Goal: Task Accomplishment & Management: Manage account settings

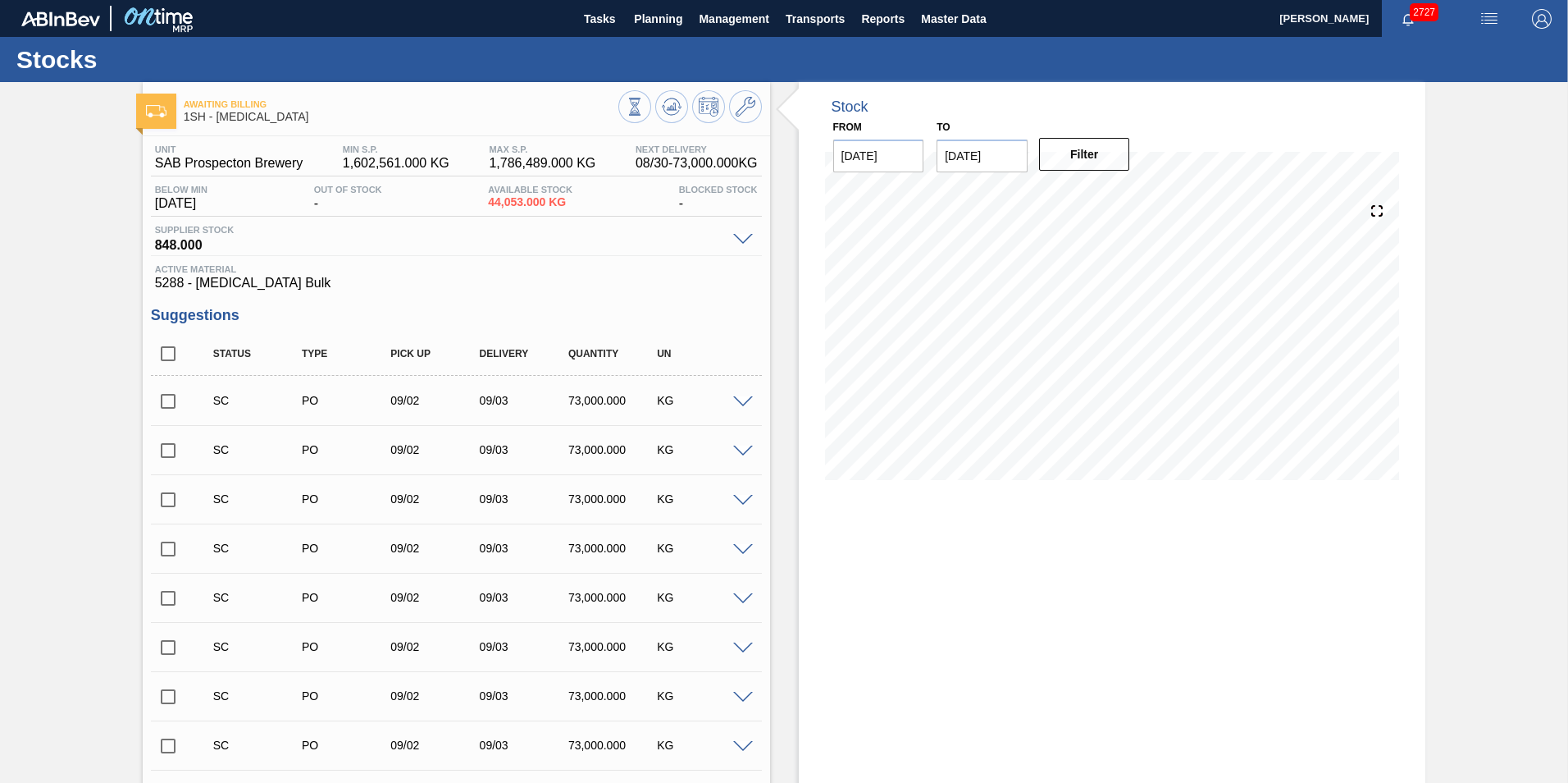
scroll to position [1008, 0]
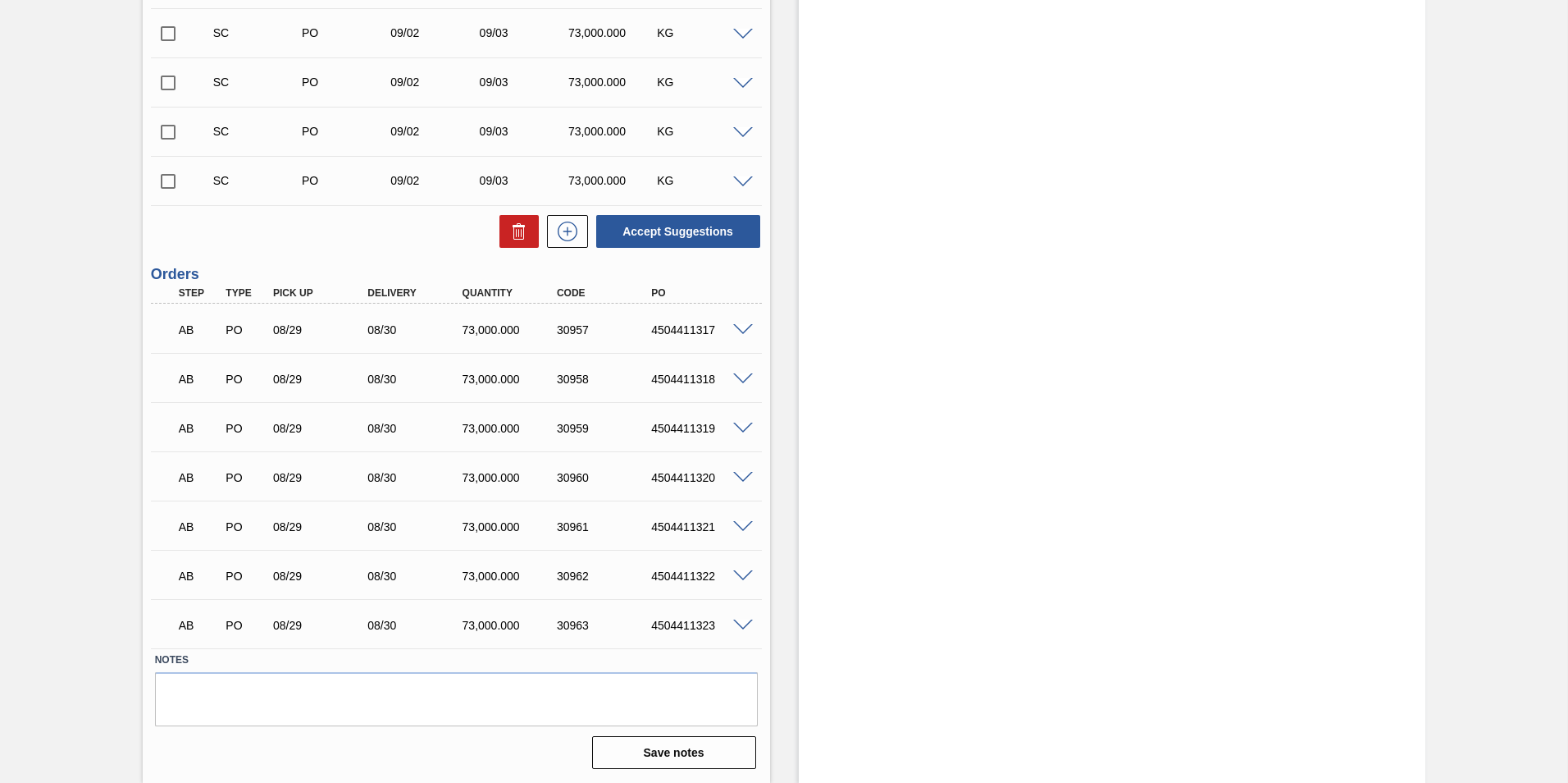
click at [741, 327] on span at bounding box center [743, 330] width 20 height 13
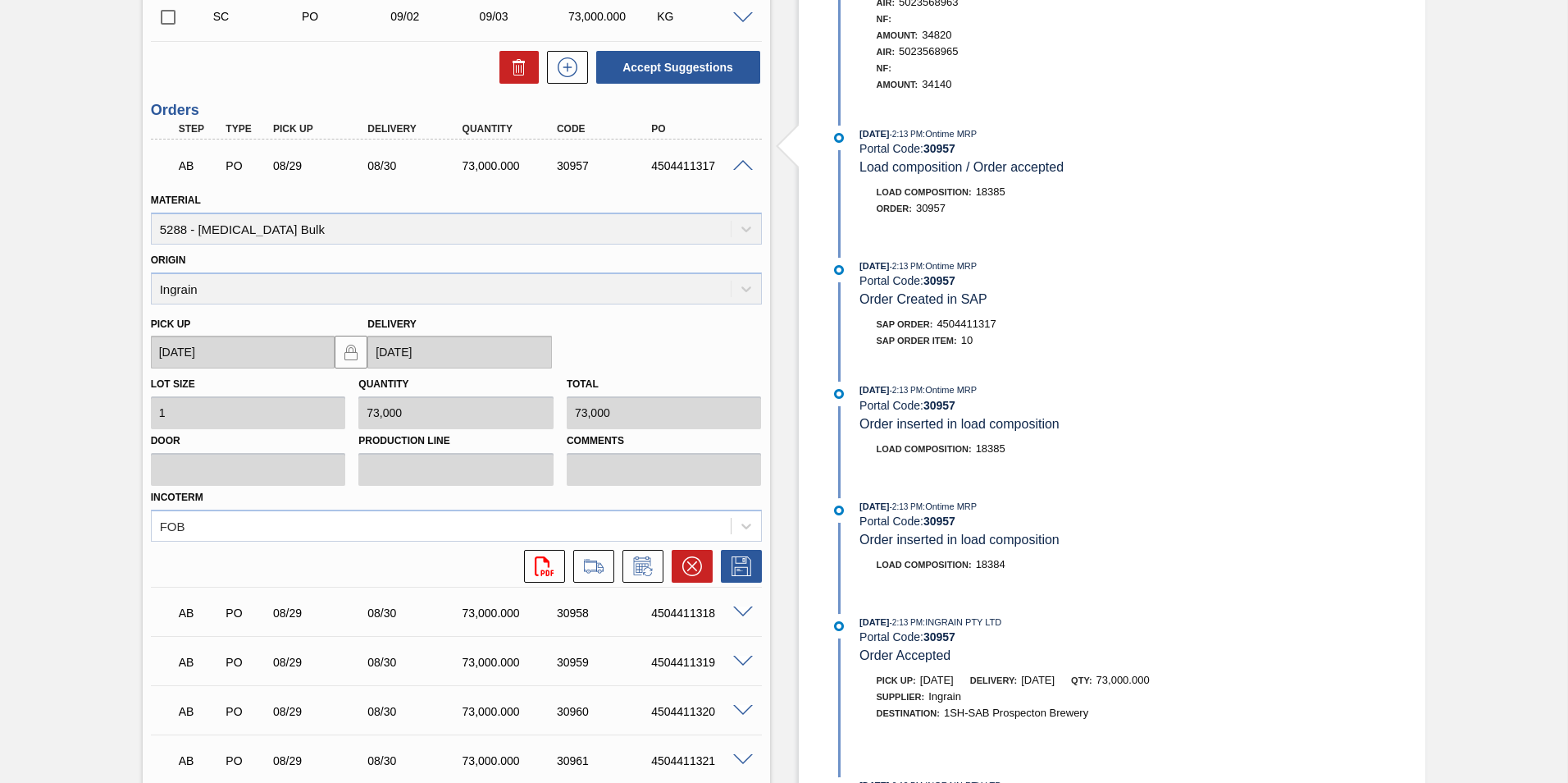
scroll to position [1254, 0]
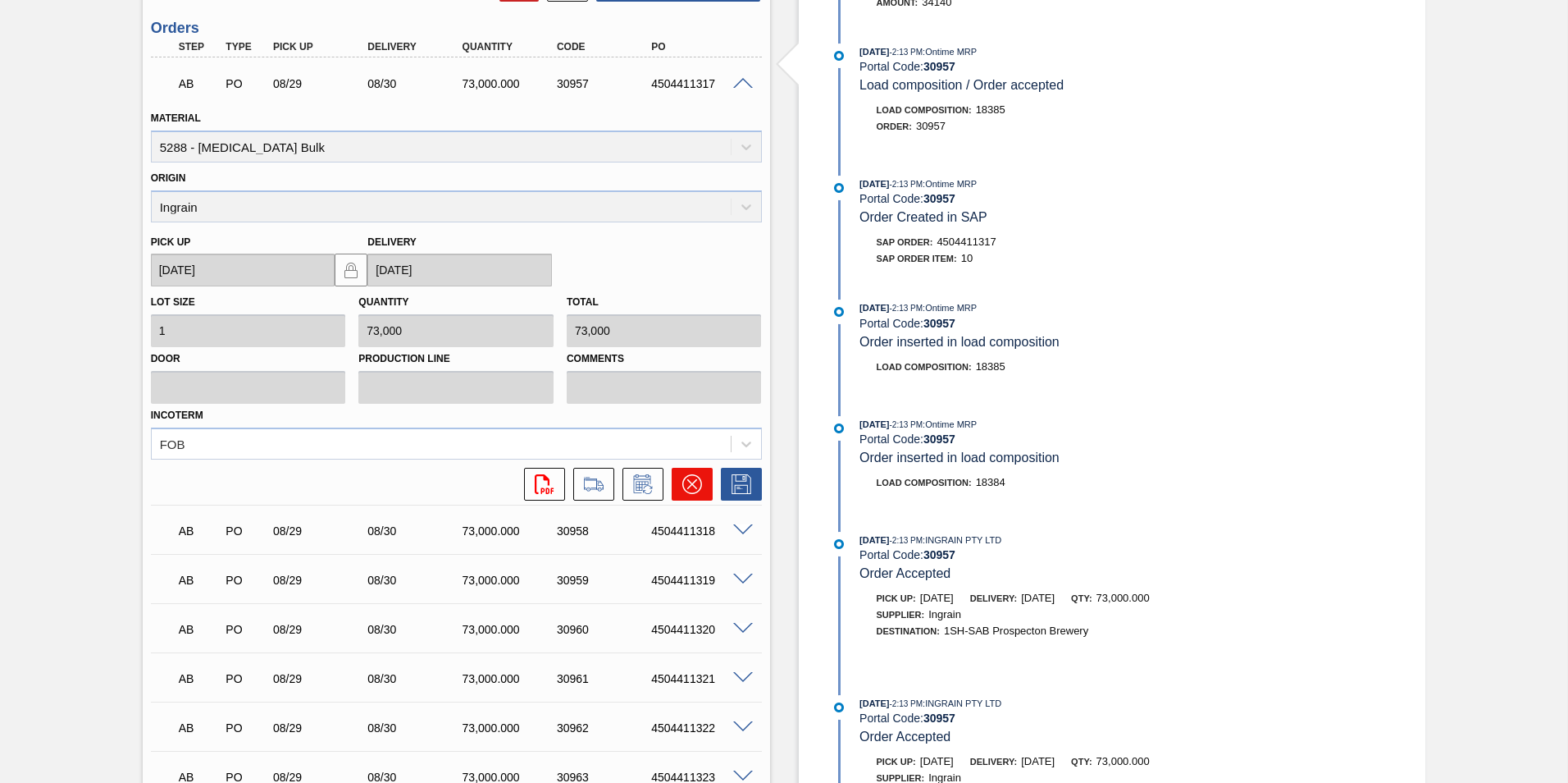
click at [692, 481] on icon at bounding box center [692, 484] width 20 height 20
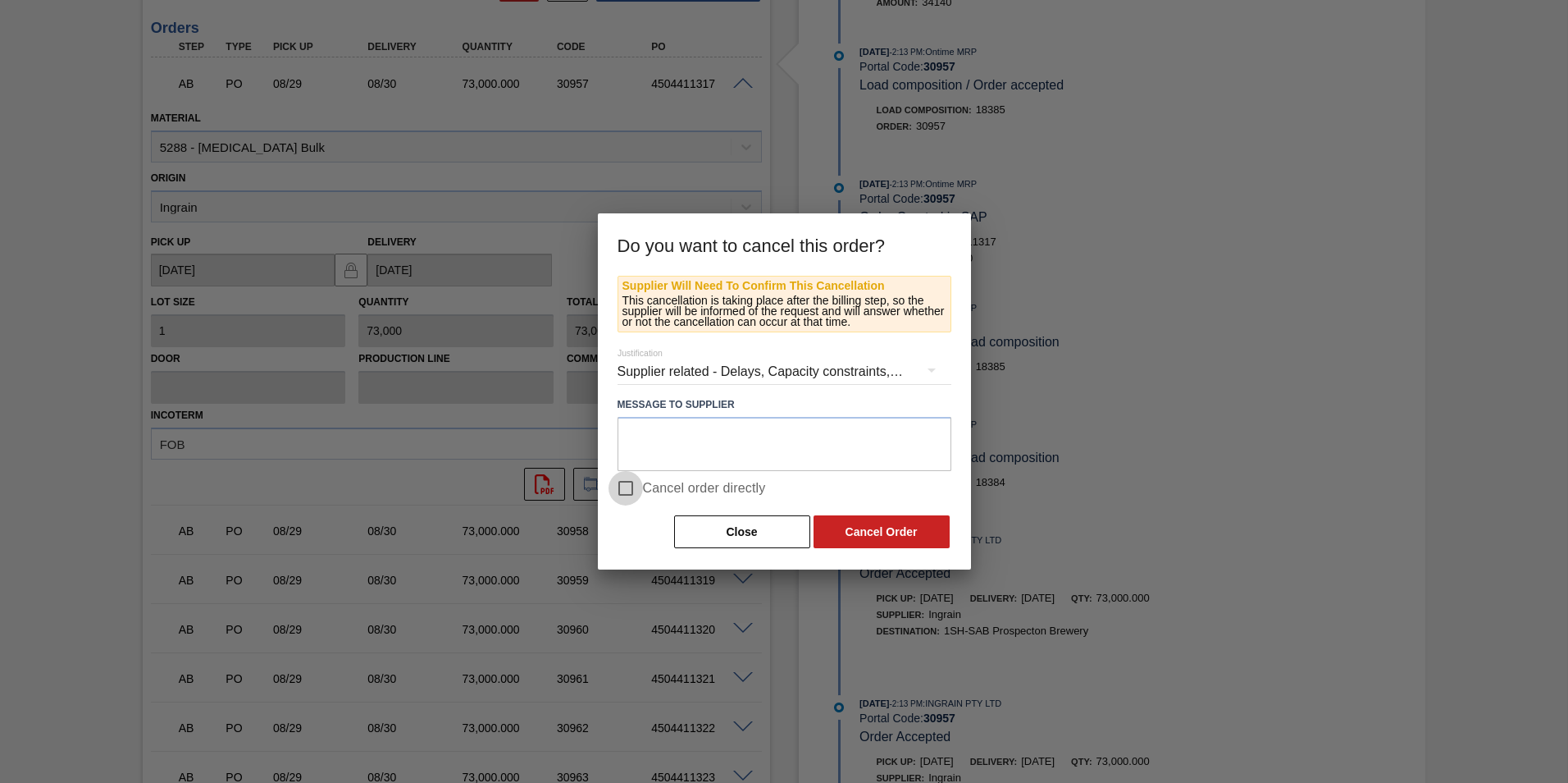
click at [630, 487] on input "Cancel order directly" at bounding box center [625, 488] width 34 height 34
checkbox input "true"
click at [858, 532] on button "Cancel Order" at bounding box center [882, 531] width 136 height 32
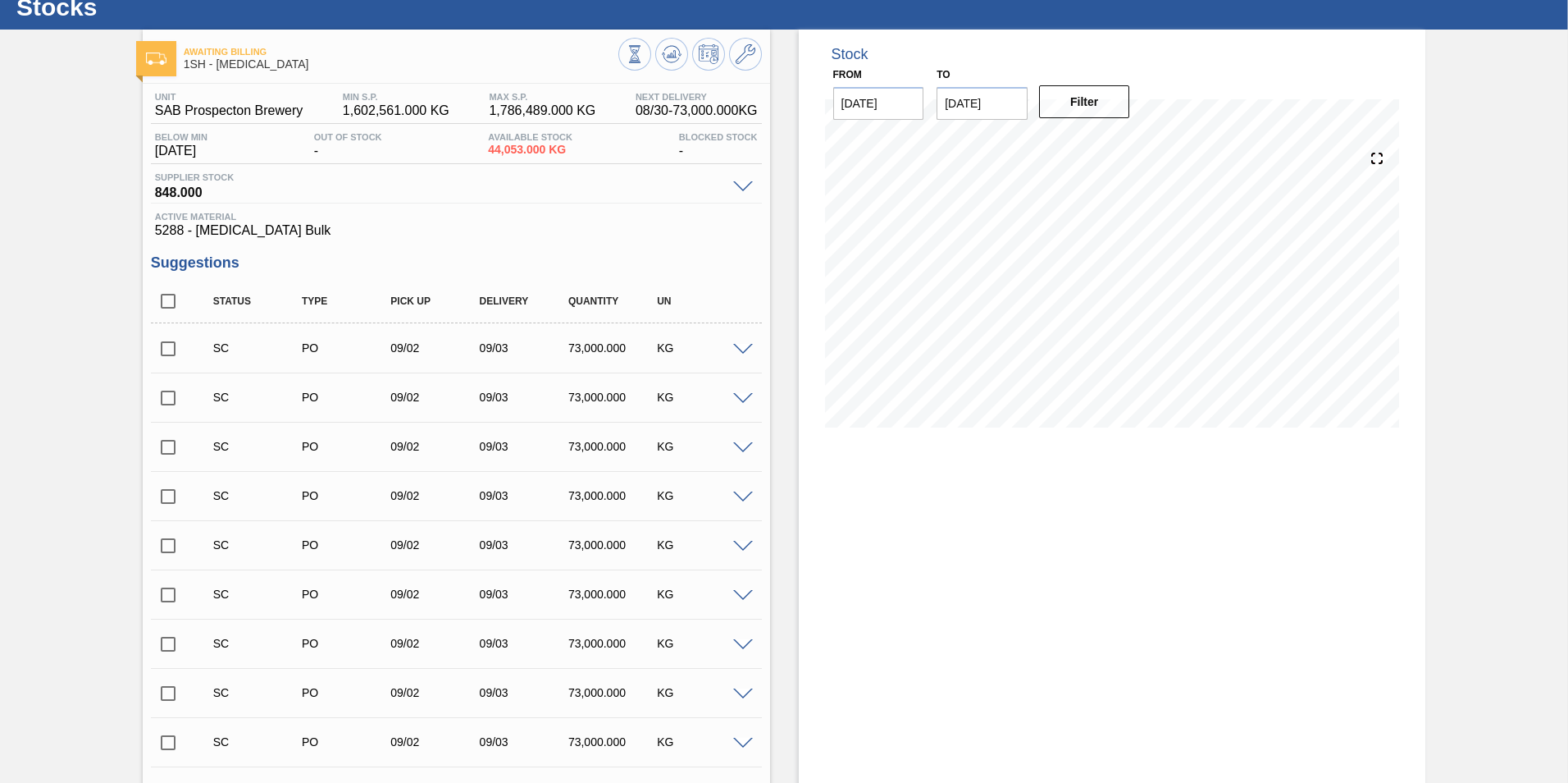
scroll to position [0, 0]
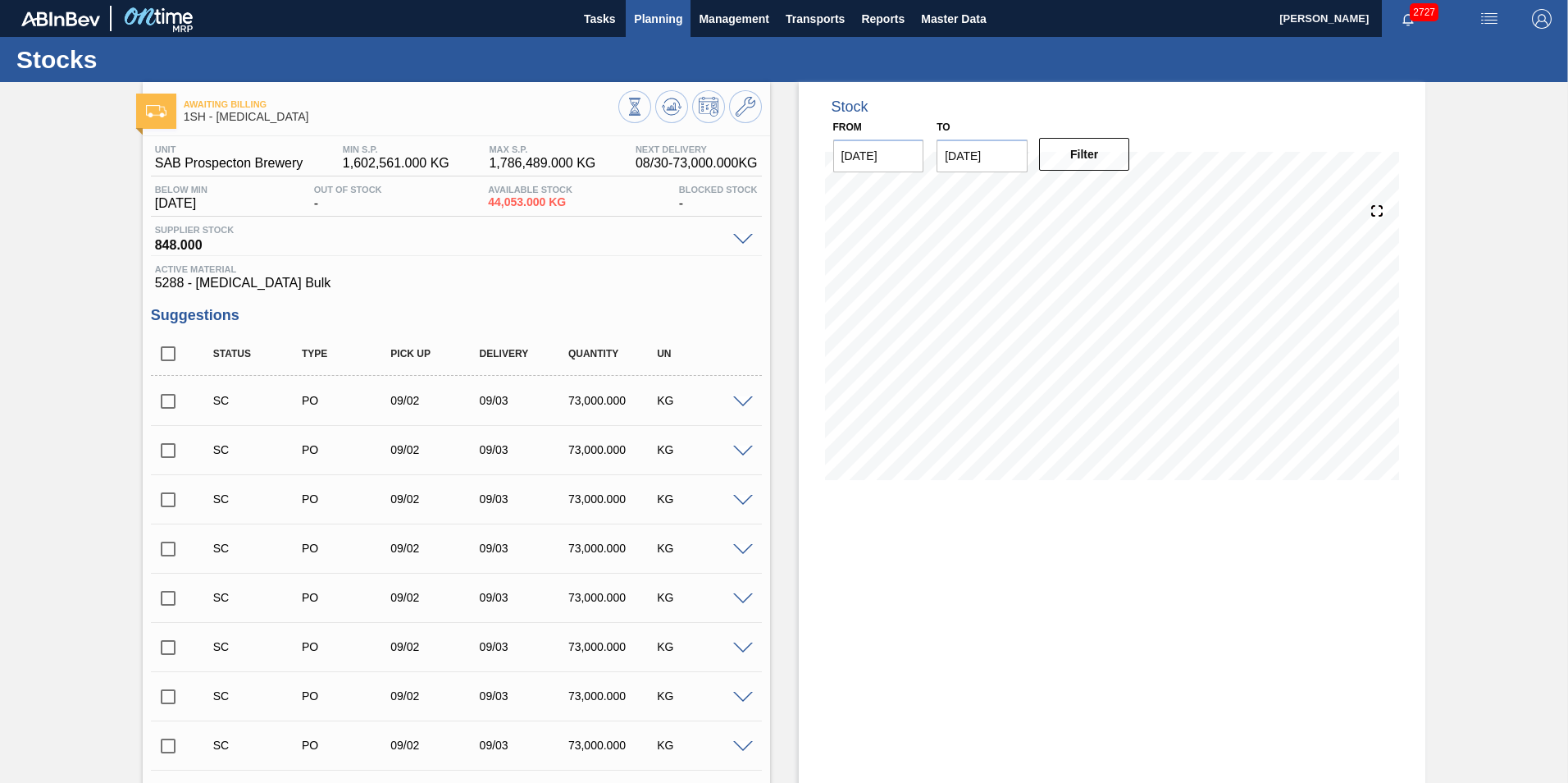
click at [652, 17] on span "Planning" at bounding box center [657, 19] width 48 height 20
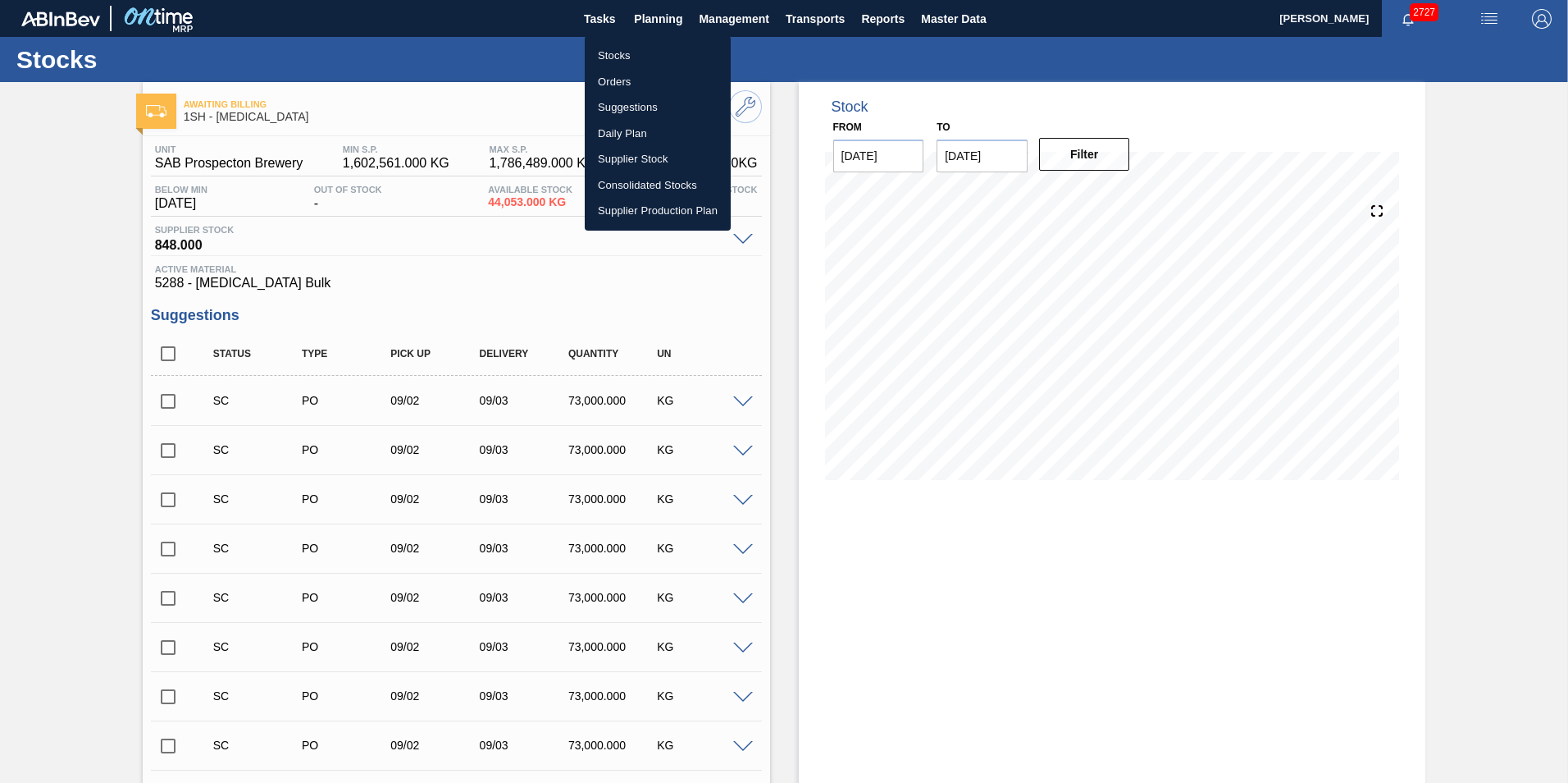
click at [621, 56] on li "Stocks" at bounding box center [657, 55] width 146 height 26
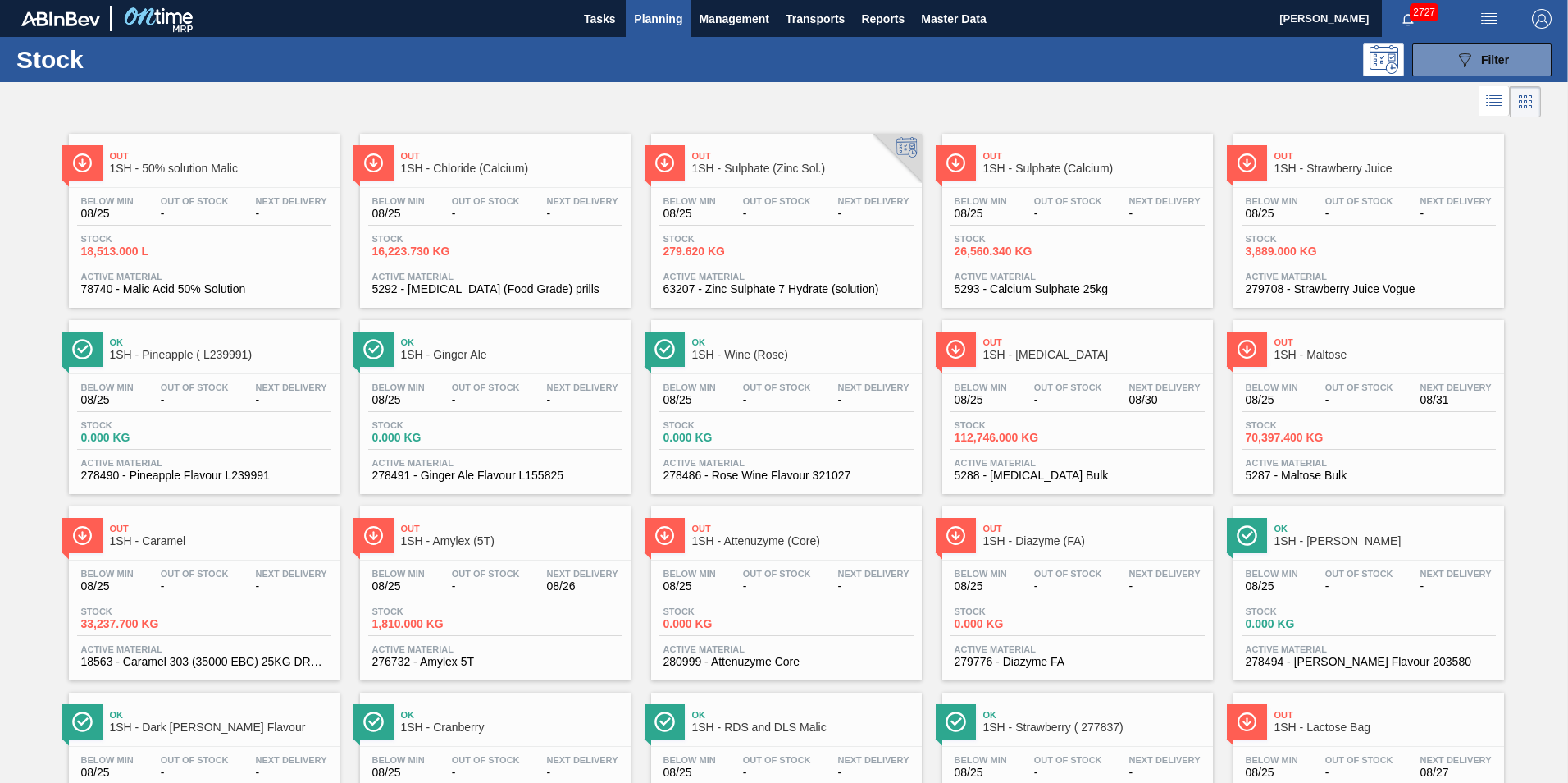
click at [469, 539] on span "1SH - Amylex (5T)" at bounding box center [512, 541] width 222 height 13
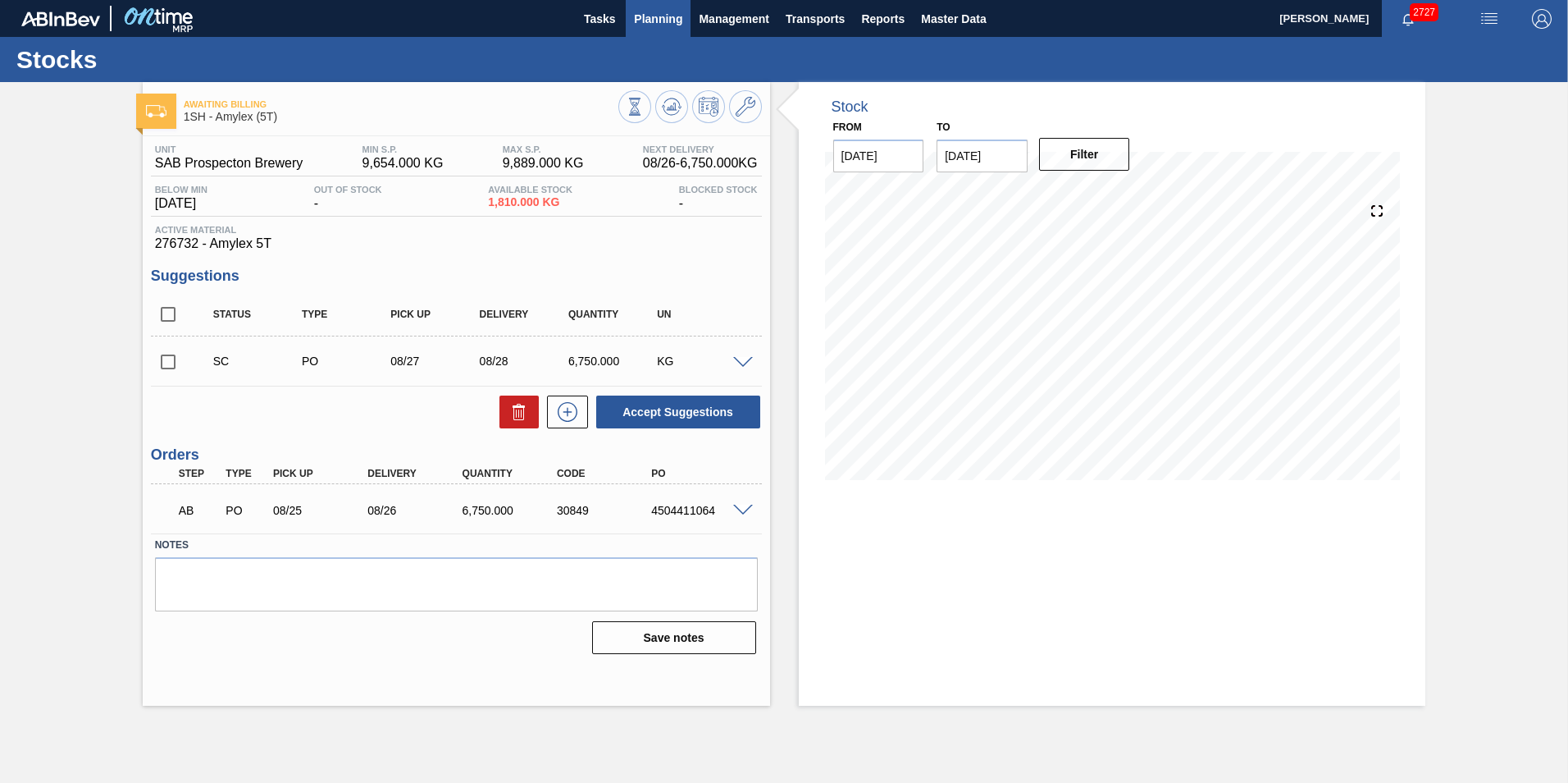
click at [653, 16] on span "Planning" at bounding box center [657, 19] width 48 height 20
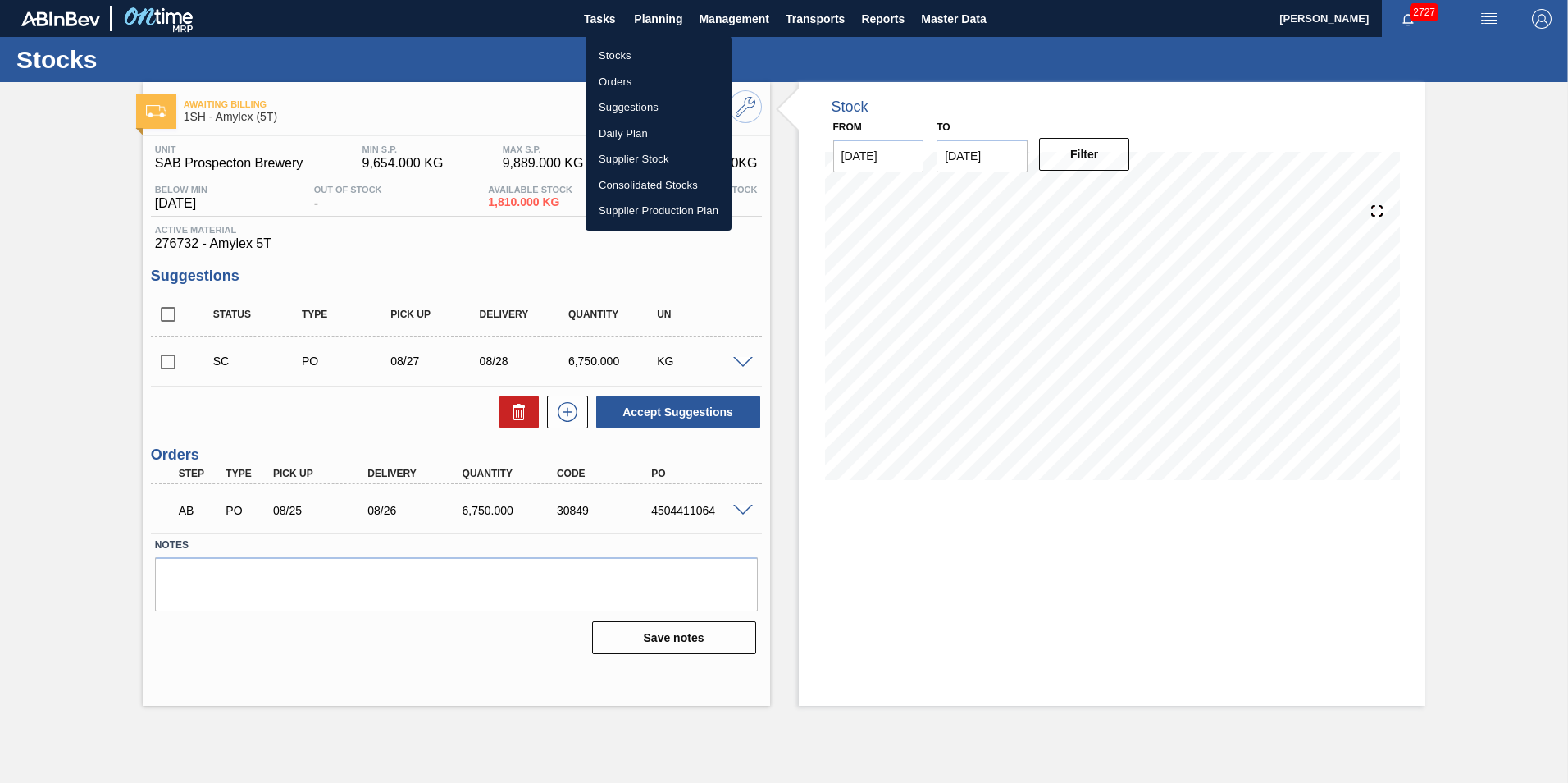
click at [619, 55] on li "Stocks" at bounding box center [658, 55] width 146 height 26
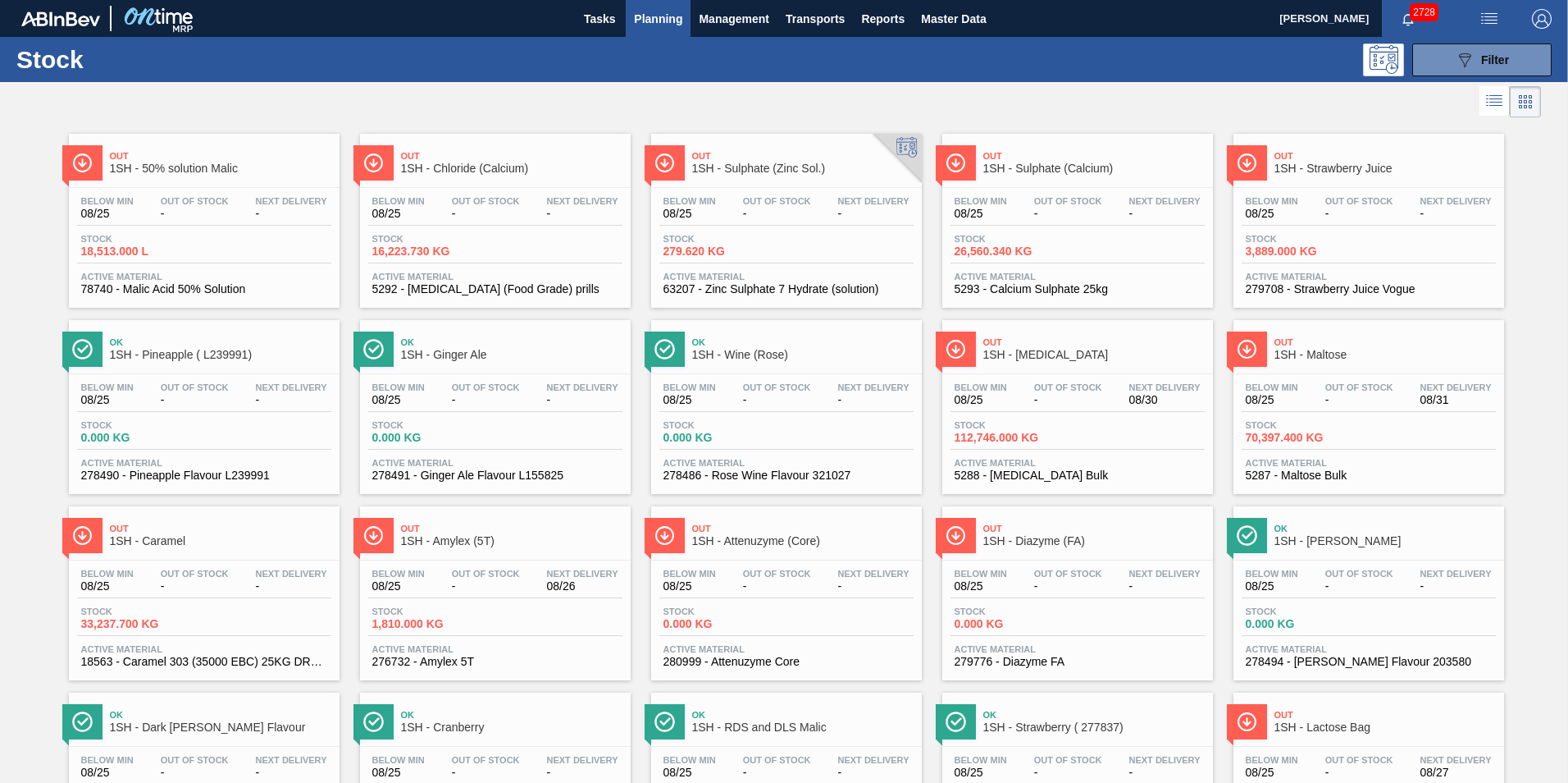
click at [626, 0] on button "Planning" at bounding box center [658, 19] width 65 height 37
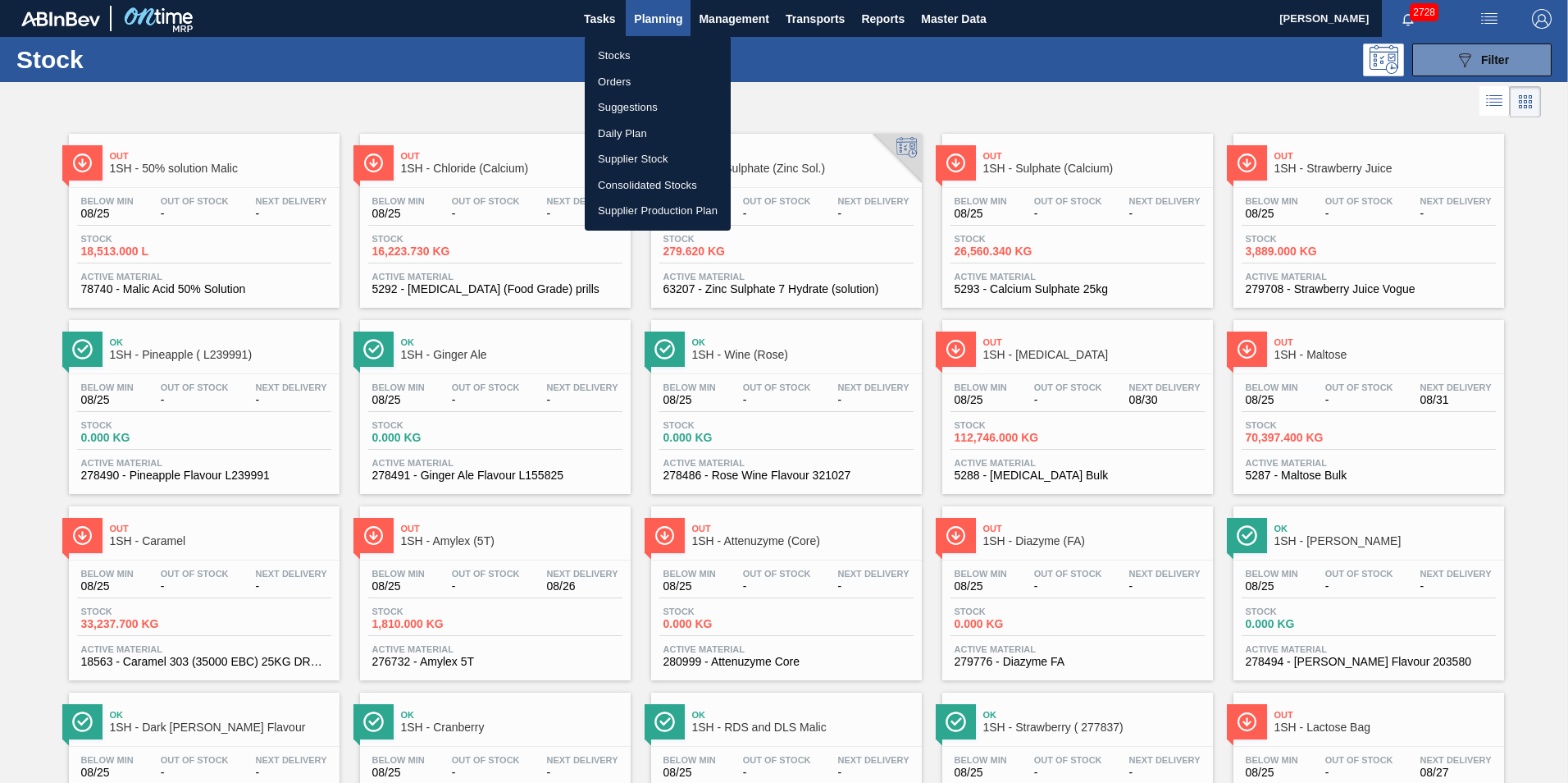
click at [1225, 21] on div at bounding box center [784, 392] width 1568 height 783
